Goal: Information Seeking & Learning: Learn about a topic

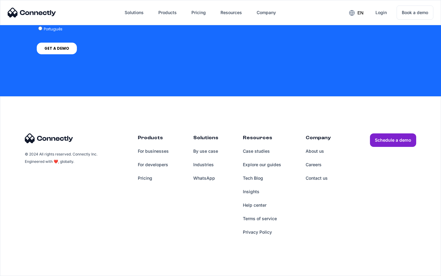
scroll to position [1519, 0]
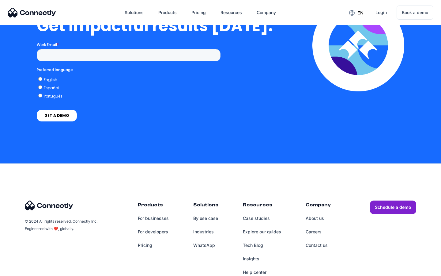
scroll to position [1346, 0]
